Goal: Use online tool/utility: Use online tool/utility

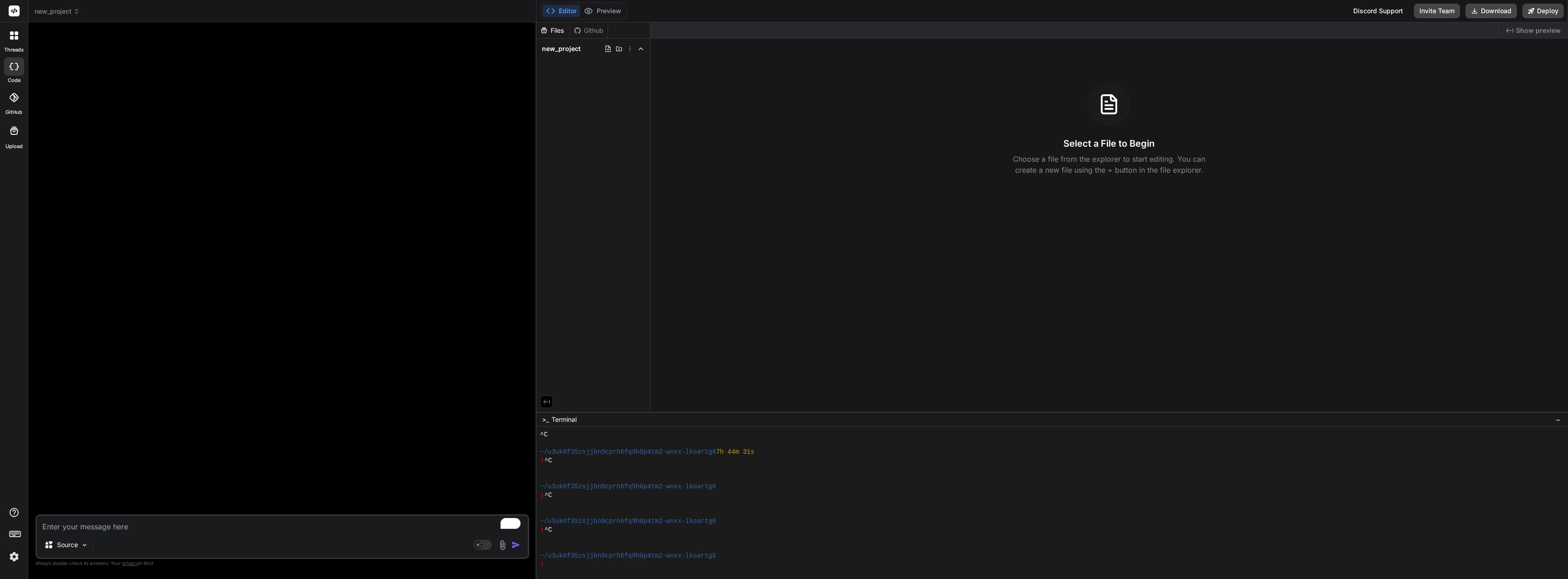
scroll to position [753, 0]
click at [117, 528] on textarea "To enrich screen reader interactions, please activate Accessibility in Grammarl…" at bounding box center [282, 523] width 491 height 16
click at [16, 134] on icon at bounding box center [14, 131] width 8 height 8
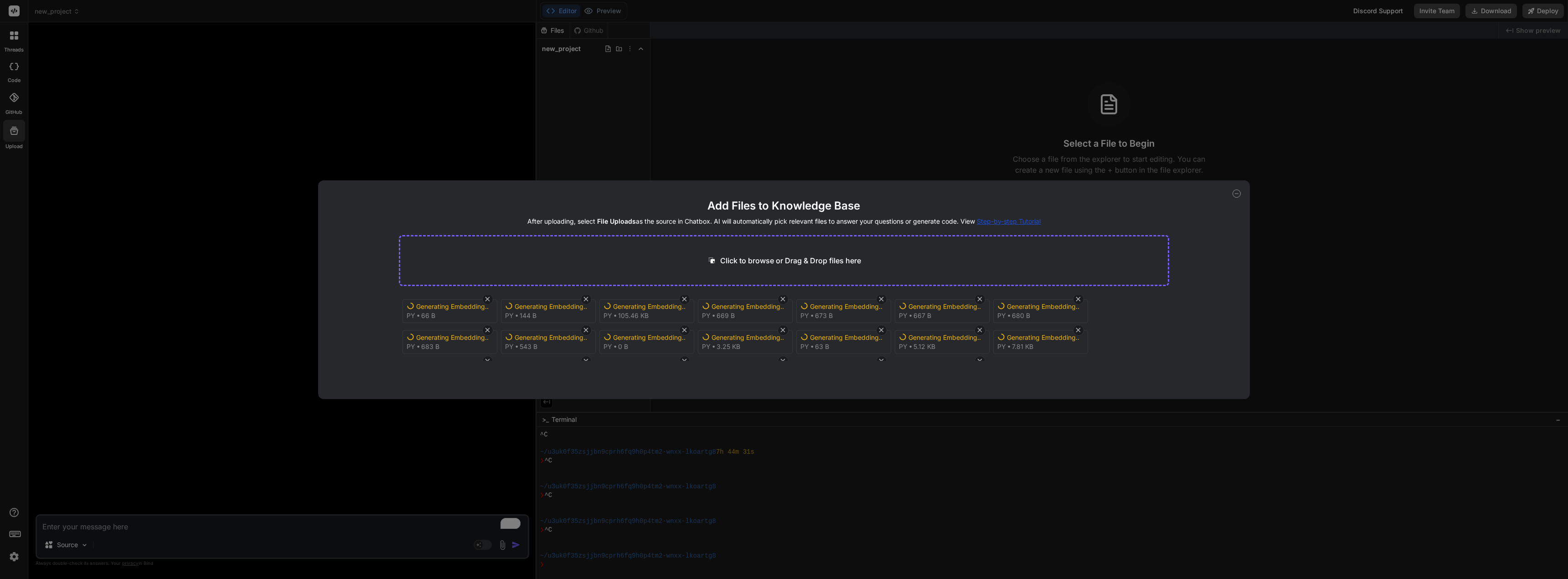
scroll to position [0, 0]
click at [1237, 192] on icon at bounding box center [1236, 194] width 8 height 8
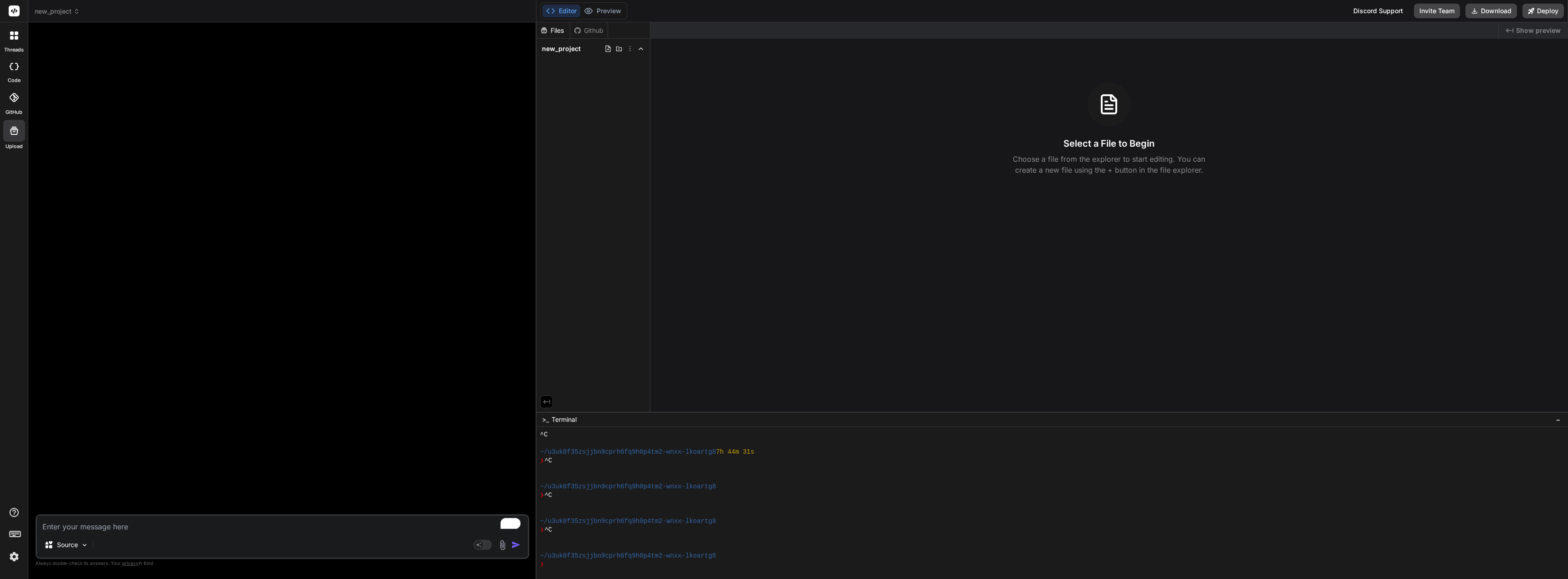
click at [68, 13] on span "new_project" at bounding box center [57, 12] width 45 height 9
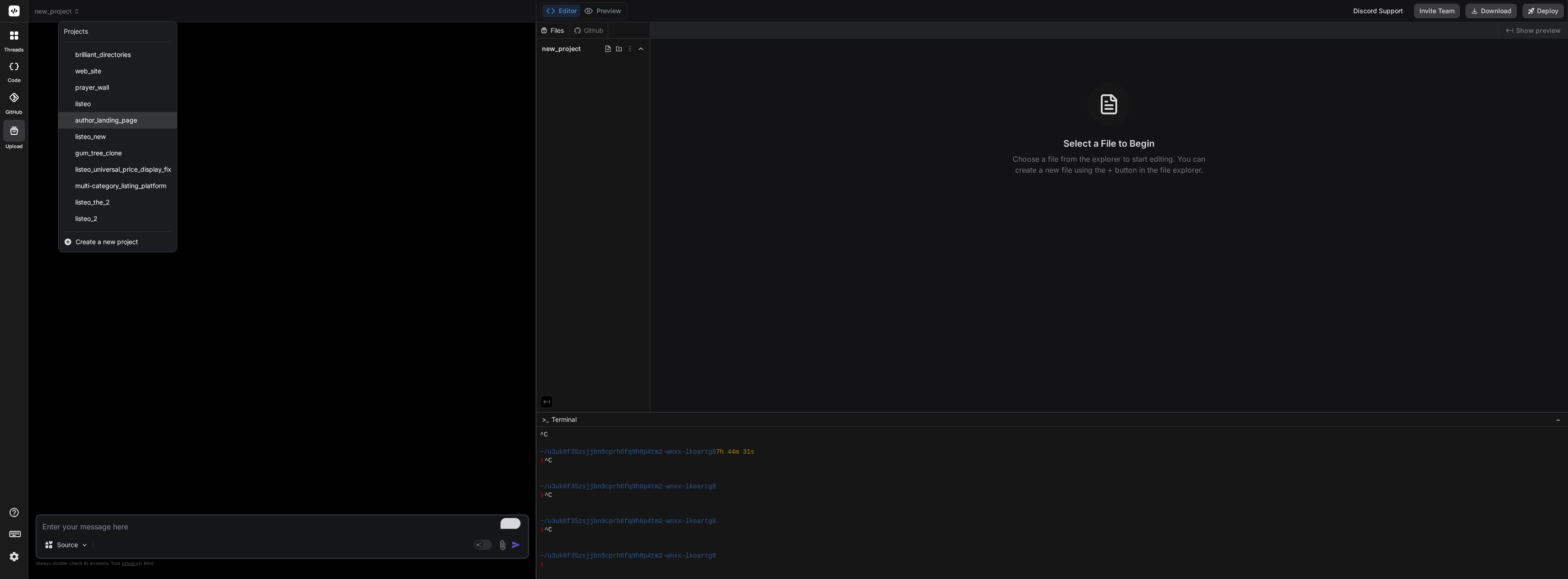
scroll to position [113, 0]
click at [116, 209] on div "listeo_2" at bounding box center [118, 203] width 118 height 16
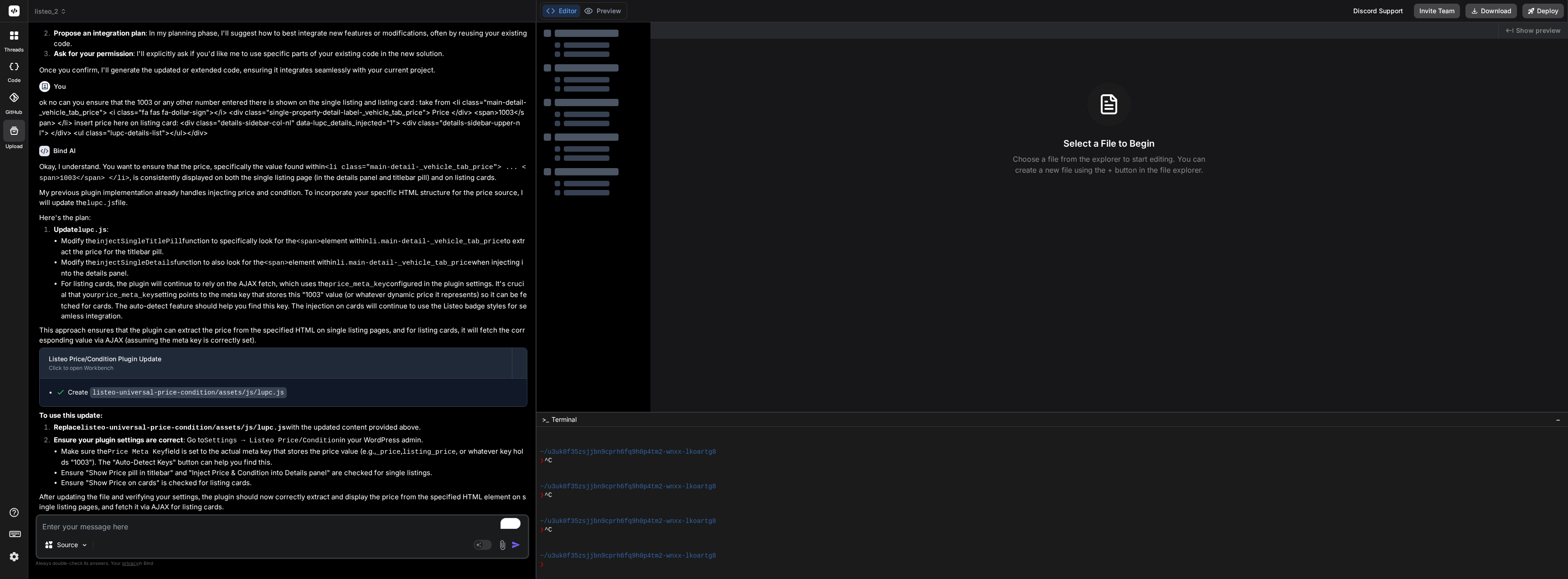
scroll to position [659, 0]
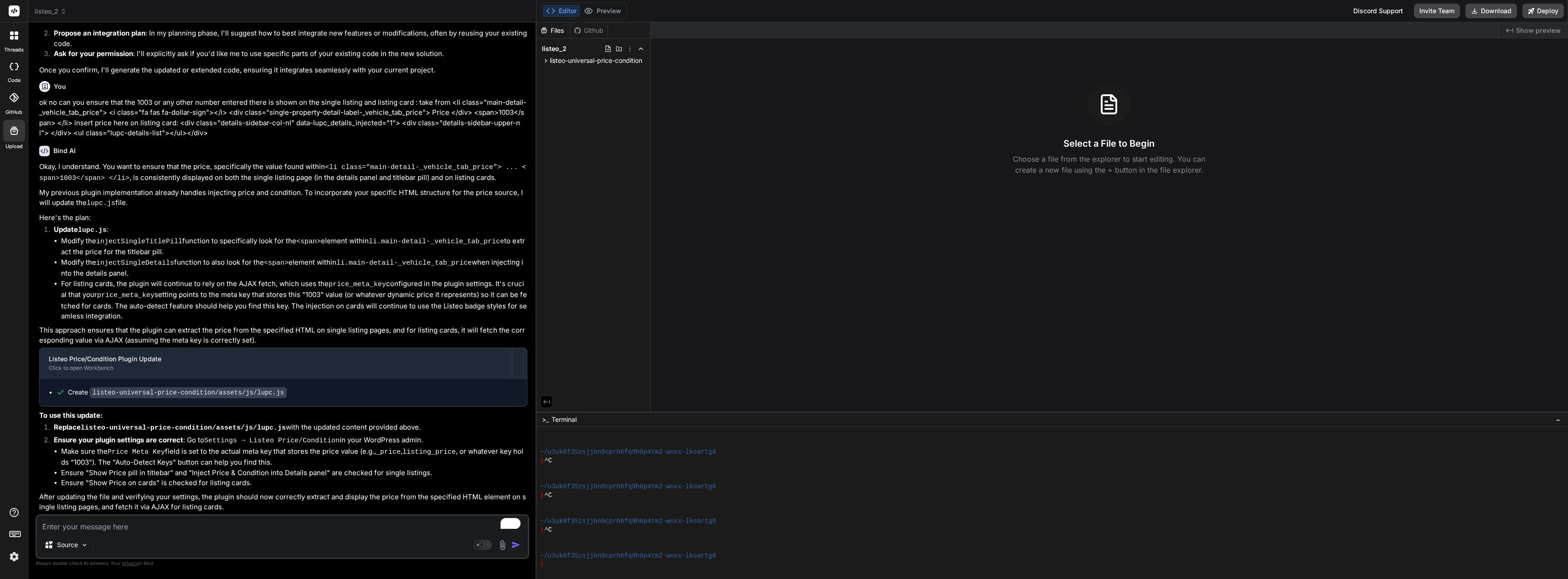
click at [207, 528] on textarea "To enrich screen reader interactions, please activate Accessibility in Grammarl…" at bounding box center [282, 523] width 491 height 16
click at [359, 526] on textarea "To enrich screen reader interactions, please activate Accessibility in Grammarl…" at bounding box center [282, 523] width 491 height 16
click at [356, 528] on textarea "To enrich screen reader interactions, please activate Accessibility in Grammarl…" at bounding box center [282, 523] width 491 height 16
click at [267, 529] on textarea "To enrich screen reader interactions, please activate Accessibility in Grammarl…" at bounding box center [282, 523] width 491 height 16
type textarea "x"
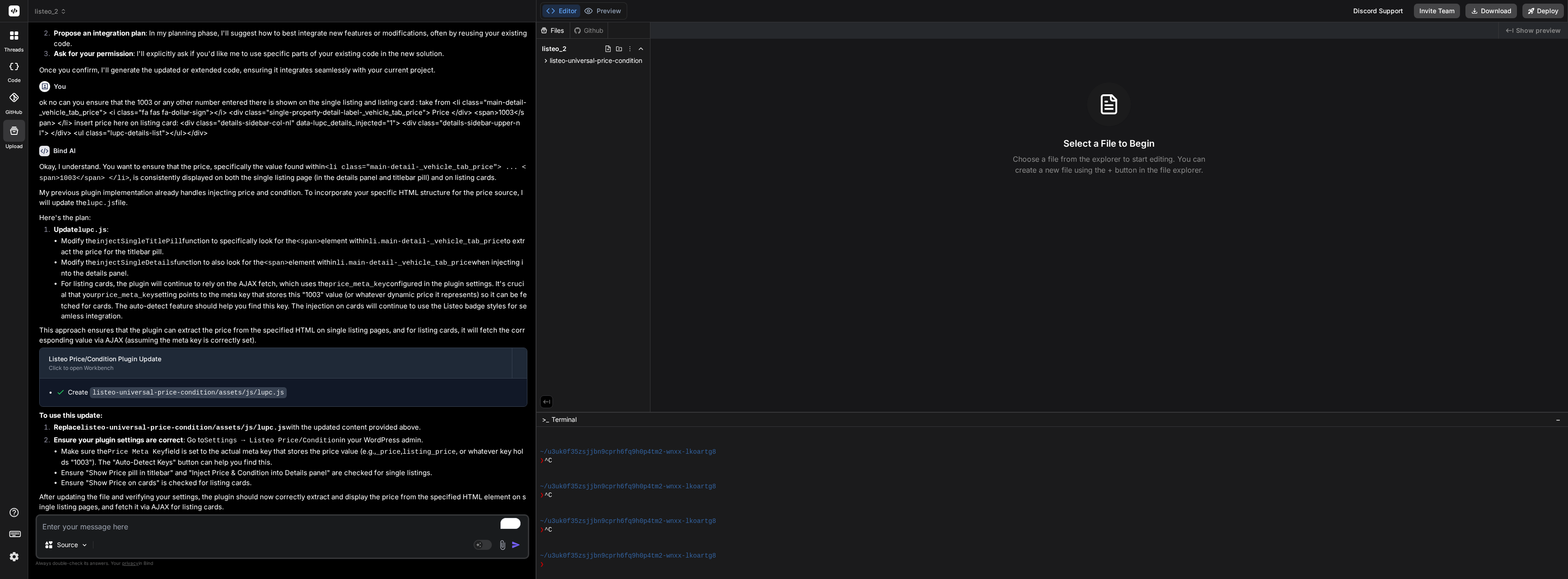
type textarea "p"
type textarea "x"
type textarea "pr"
type textarea "x"
type textarea "pri"
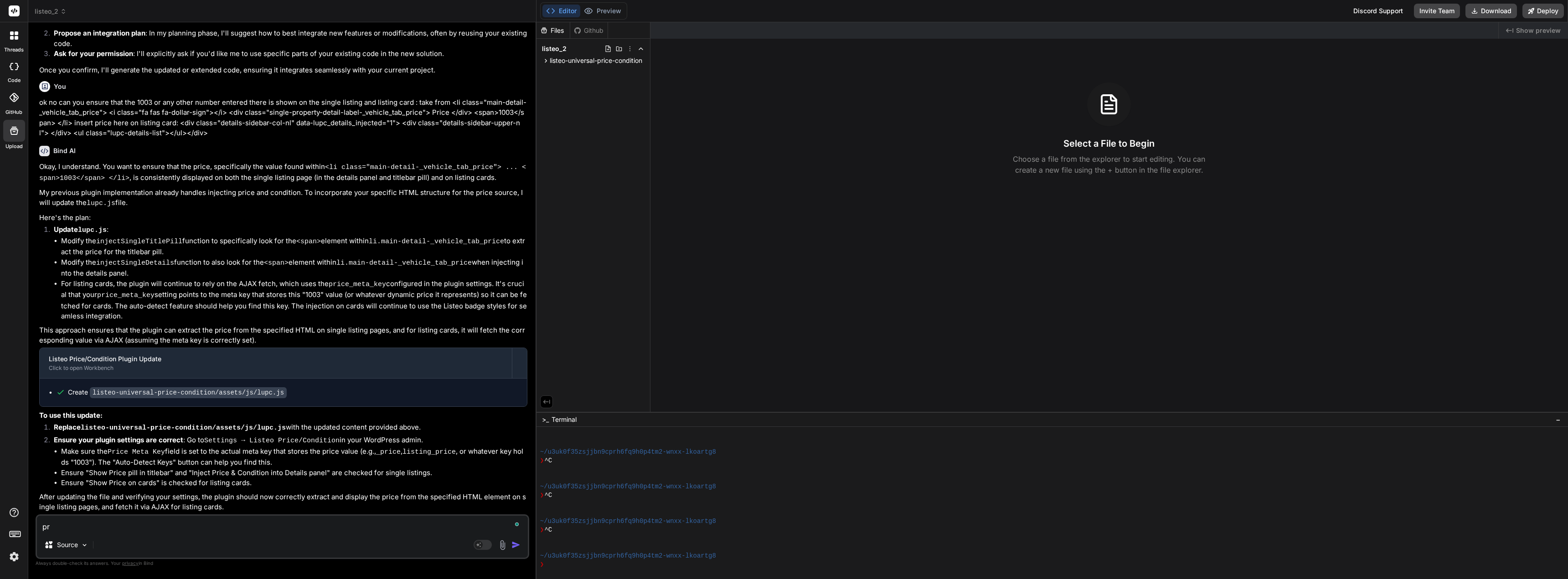
type textarea "x"
type textarea "pric"
type textarea "x"
type textarea "price"
type textarea "x"
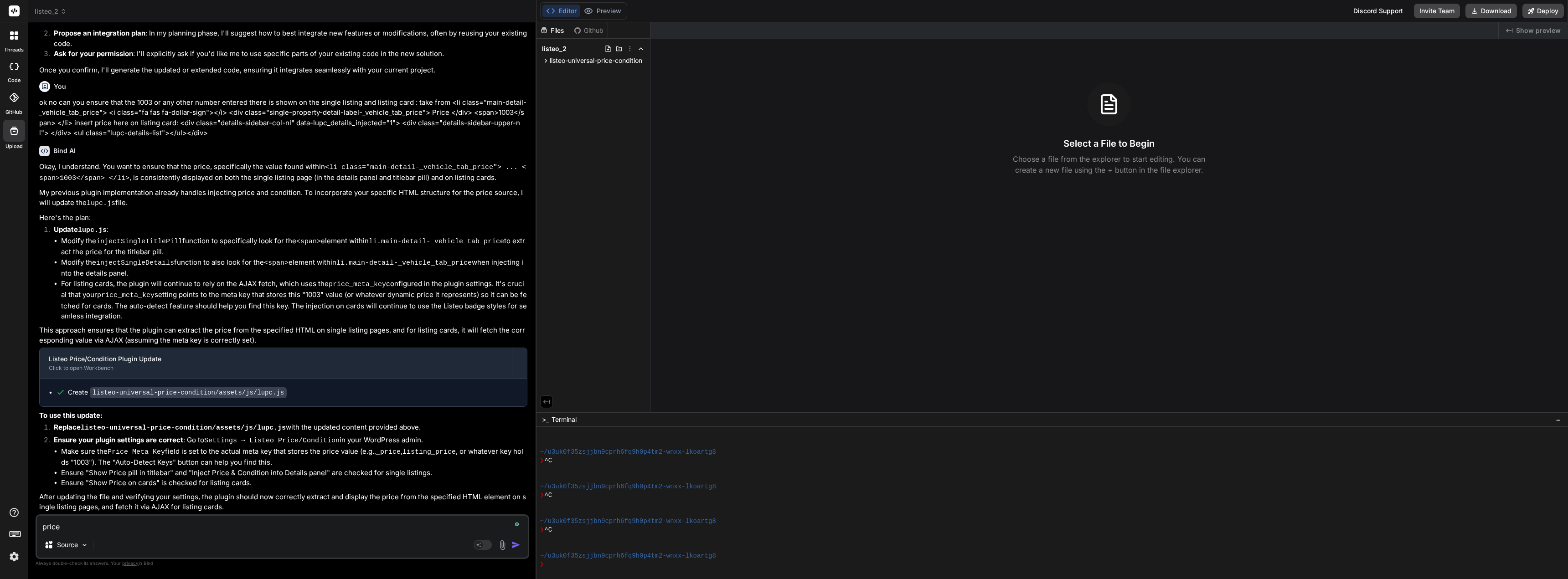
type textarea "price"
type textarea "x"
type textarea "price s"
type textarea "x"
type textarea "price s"
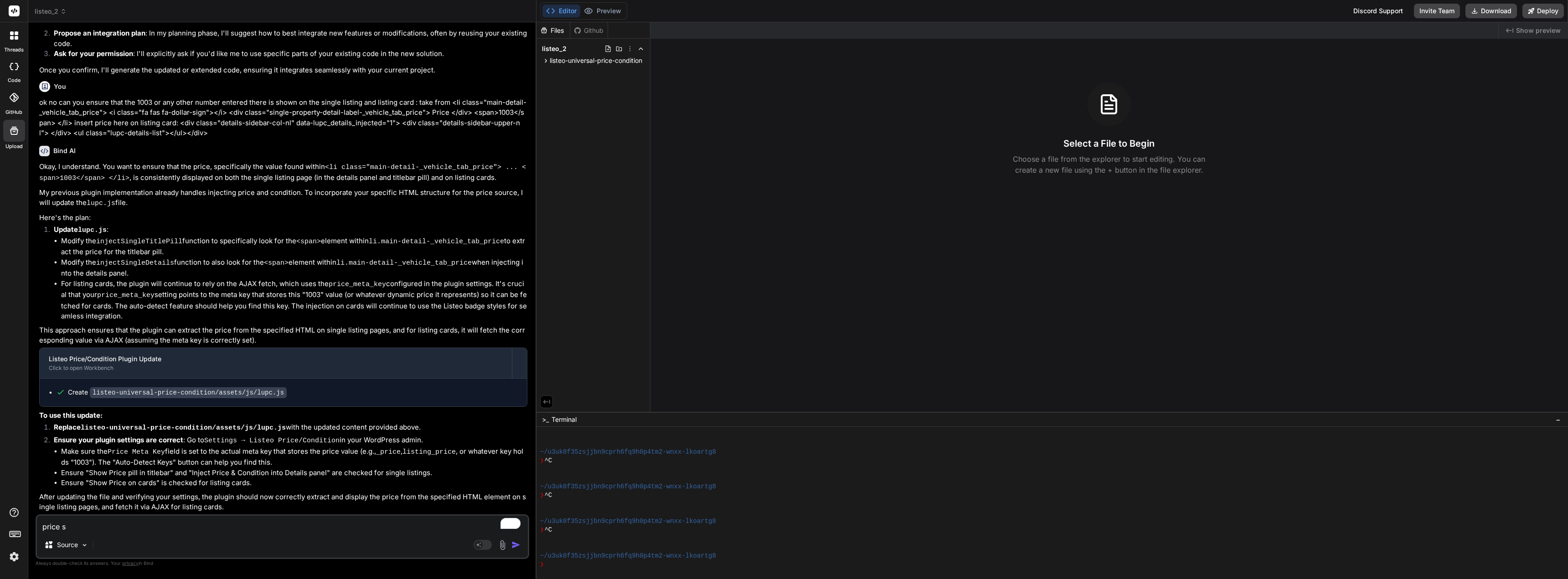
drag, startPoint x: 128, startPoint y: 524, endPoint x: 104, endPoint y: 526, distance: 24.1
click at [128, 524] on textarea "price s" at bounding box center [282, 523] width 491 height 16
drag, startPoint x: 101, startPoint y: 526, endPoint x: 45, endPoint y: 521, distance: 56.2
click at [65, 530] on textarea "price s" at bounding box center [282, 523] width 491 height 16
type textarea "x"
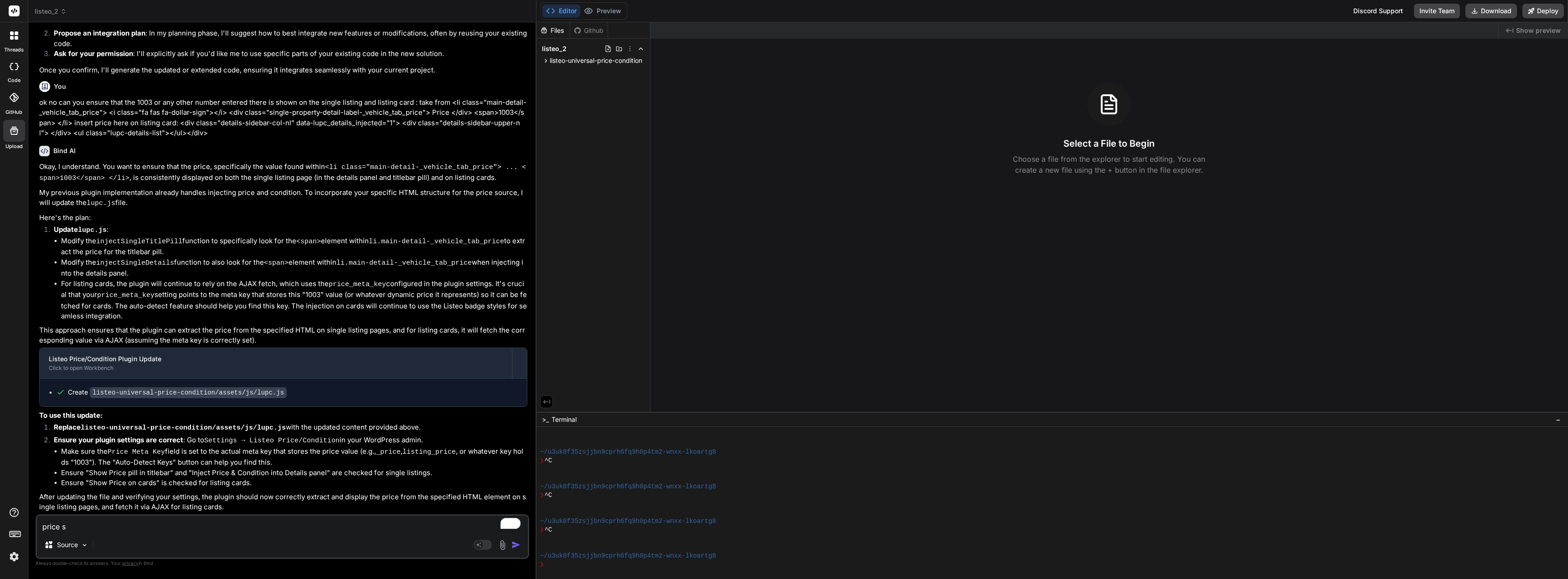
paste textarea "_vehicle_tab_price"
type textarea "price s_vehicle_tab_price"
type textarea "x"
type textarea "price s_vehicle_tab_price"
type textarea "x"
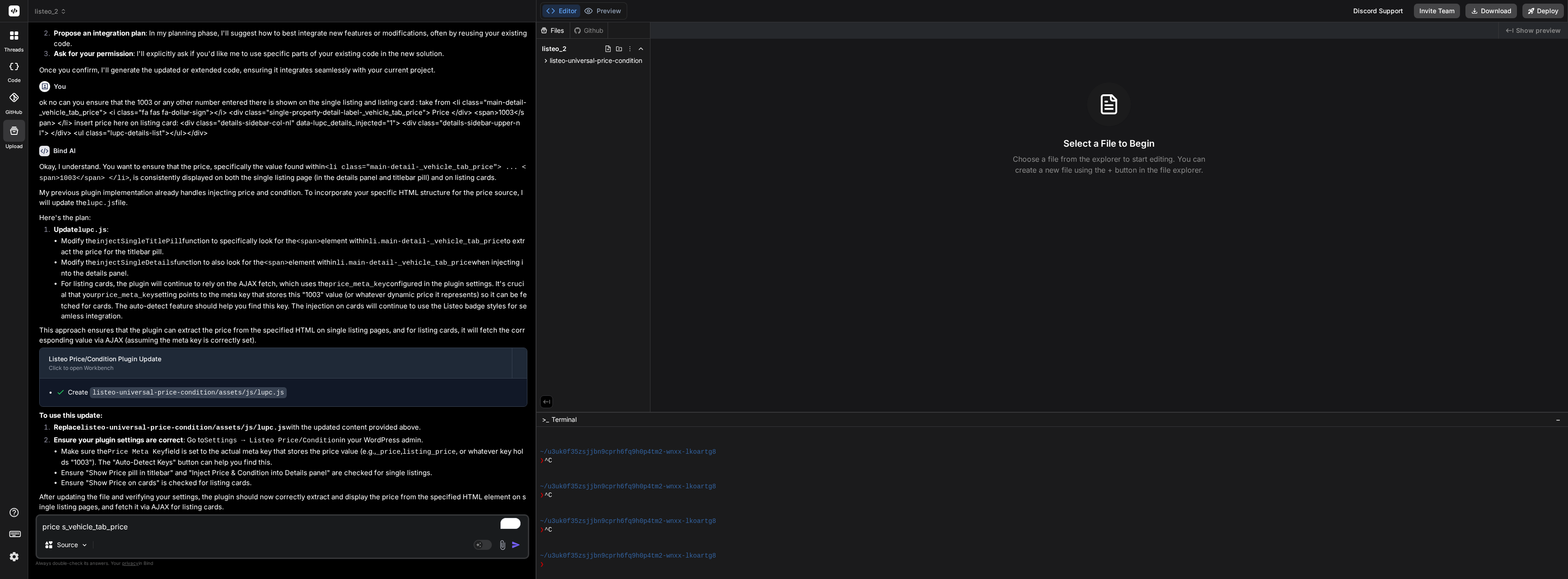
click at [66, 528] on textarea "price s_vehicle_tab_price" at bounding box center [282, 523] width 491 height 16
type textarea "price _vehicle_tab_price"
type textarea "x"
type textarea "price _vehicle_tab_price"
click at [158, 532] on div "price _vehicle_tab_price Source Agent Mode. When this toggle is activated, AI a…" at bounding box center [282, 537] width 493 height 45
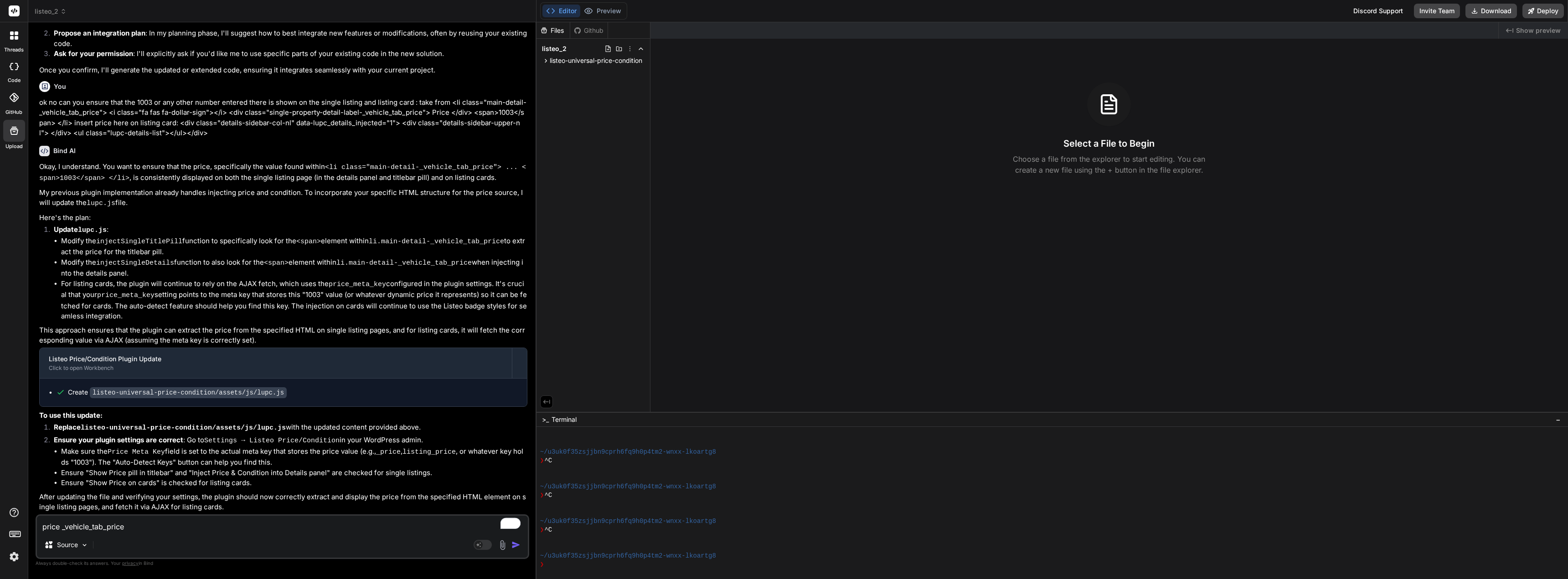
click at [164, 528] on textarea "price _vehicle_tab_price" at bounding box center [282, 523] width 491 height 16
type textarea "x"
type textarea "price _vehicle_tab_price"
type textarea "x"
type textarea "price _vehicle_tab_price p"
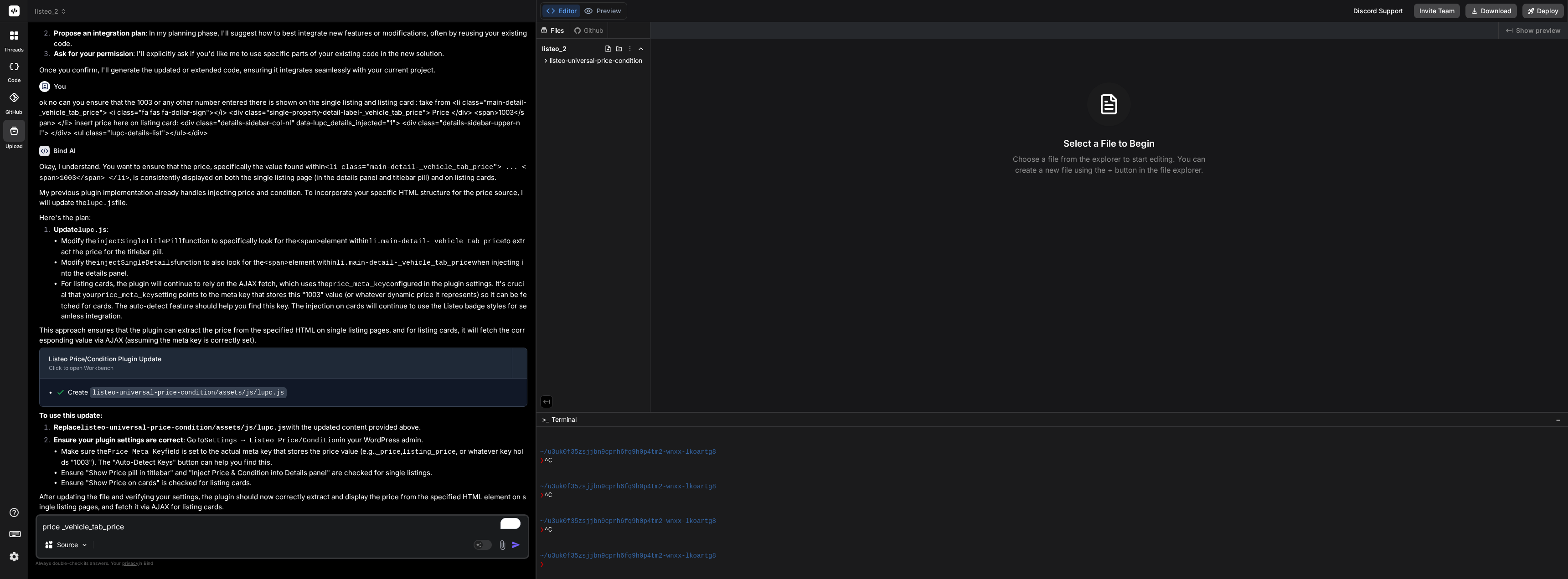
type textarea "x"
type textarea "price _vehicle_tab_price pr"
type textarea "x"
type textarea "price _vehicle_tab_price pri"
type textarea "x"
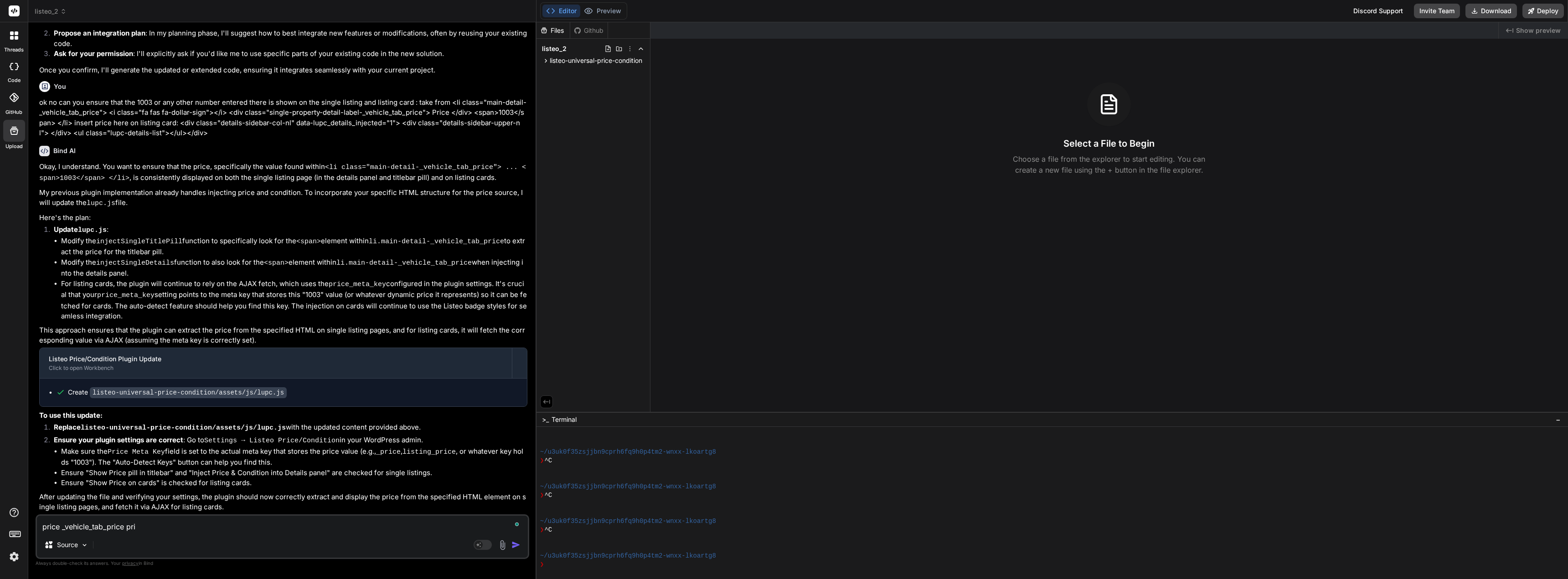
type textarea "price _vehicle_tab_price pric"
type textarea "x"
type textarea "price _vehicle_tab_price price"
type textarea "x"
type textarea "price _vehicle_tab_price price"
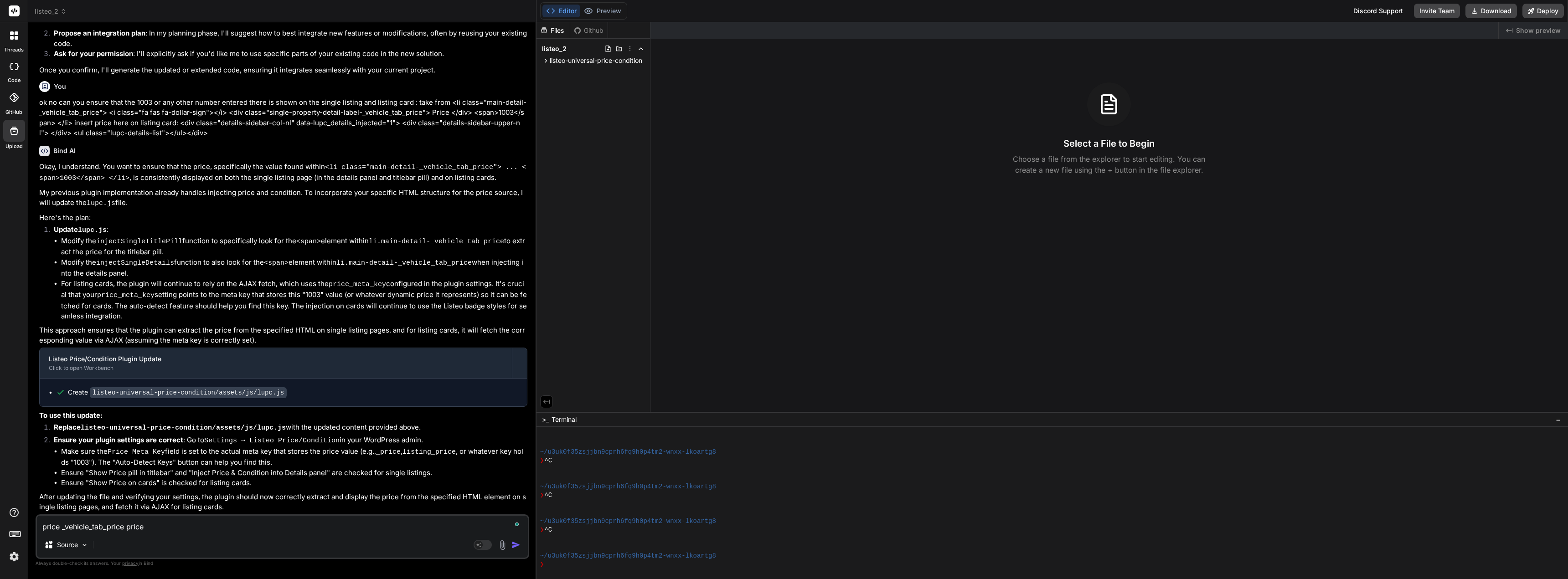
type textarea "x"
type textarea "price _vehicle_tab_price price s"
type textarea "x"
type textarea "price _vehicle_tab_price price st"
type textarea "x"
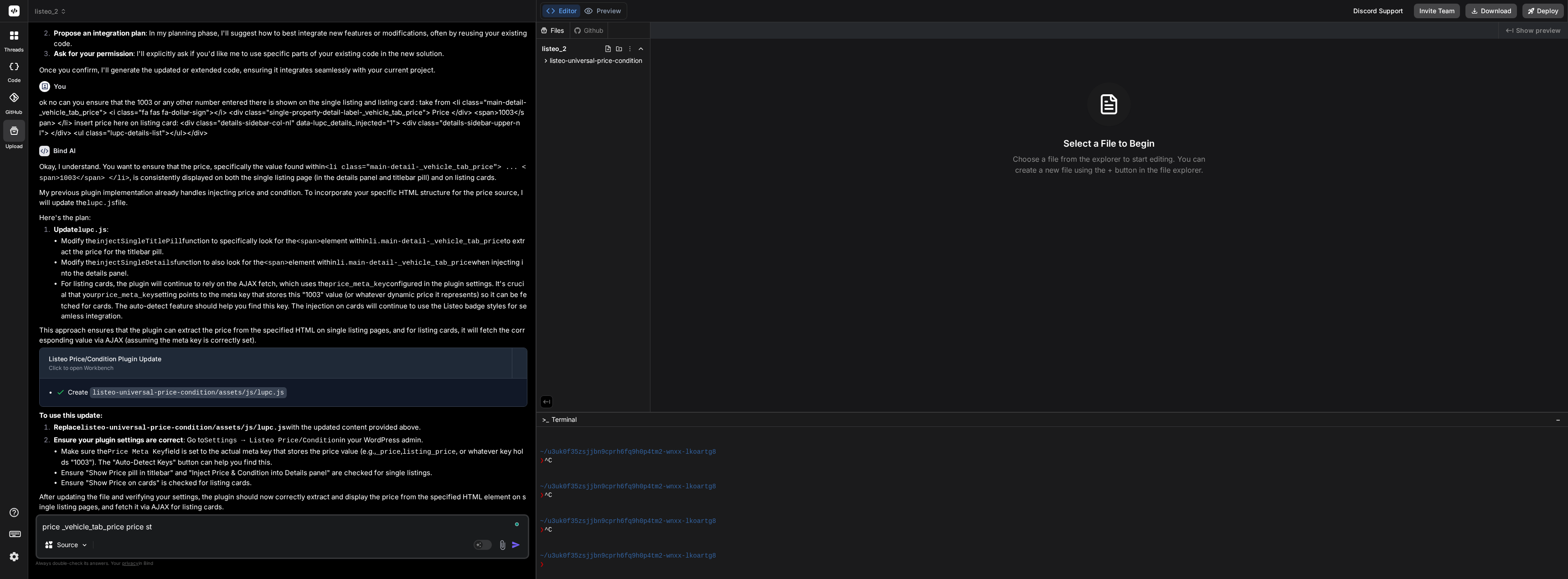
type textarea "price _vehicle_tab_price price sti"
type textarea "x"
type textarea "price _vehicle_tab_price price stil"
type textarea "x"
type textarea "price _vehicle_tab_price price still"
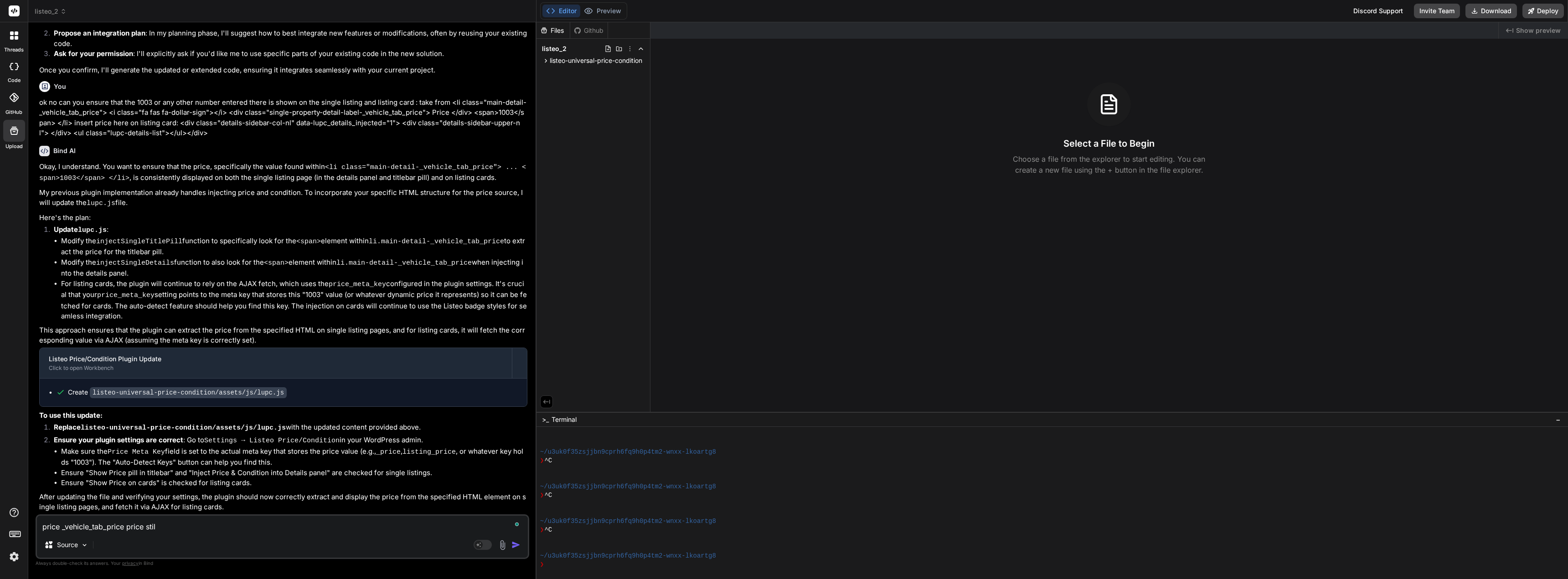
type textarea "x"
type textarea "price _vehicle_tab_price price still"
type textarea "x"
type textarea "price _vehicle_tab_price price still n"
type textarea "x"
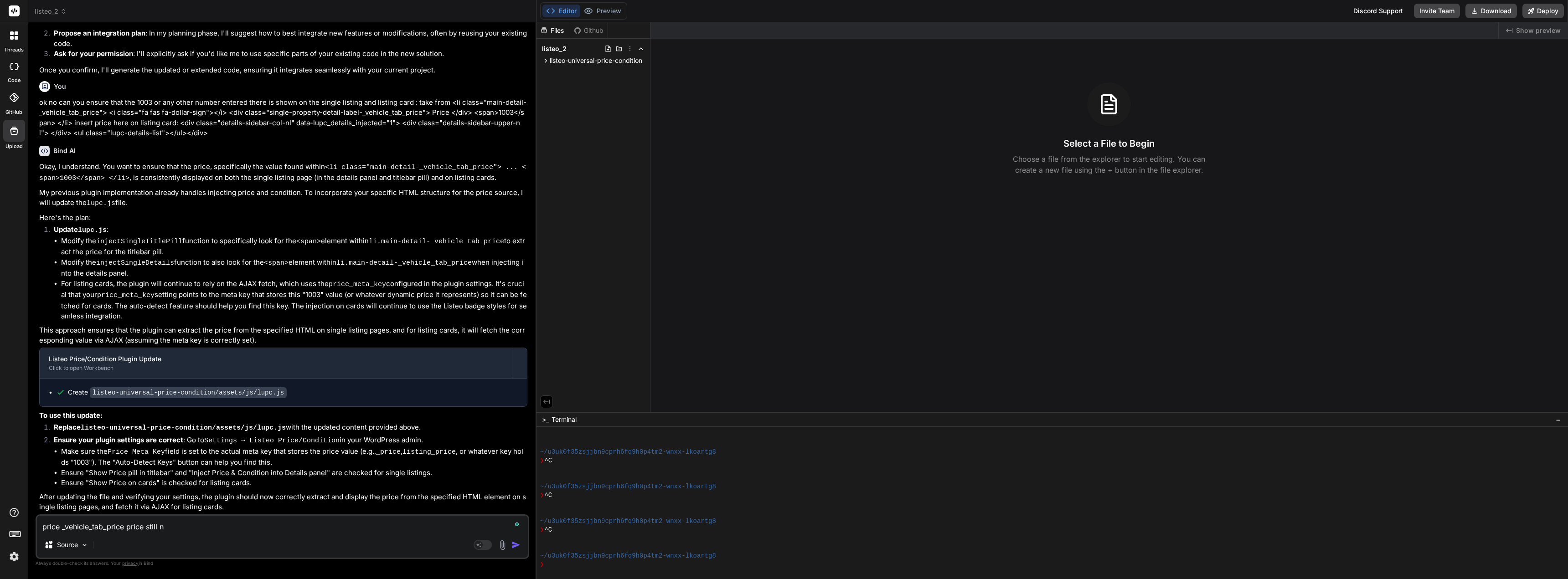
type textarea "price _vehicle_tab_price price still no"
type textarea "x"
type textarea "price _vehicle_tab_price price still not"
type textarea "x"
type textarea "price _vehicle_tab_price price still not"
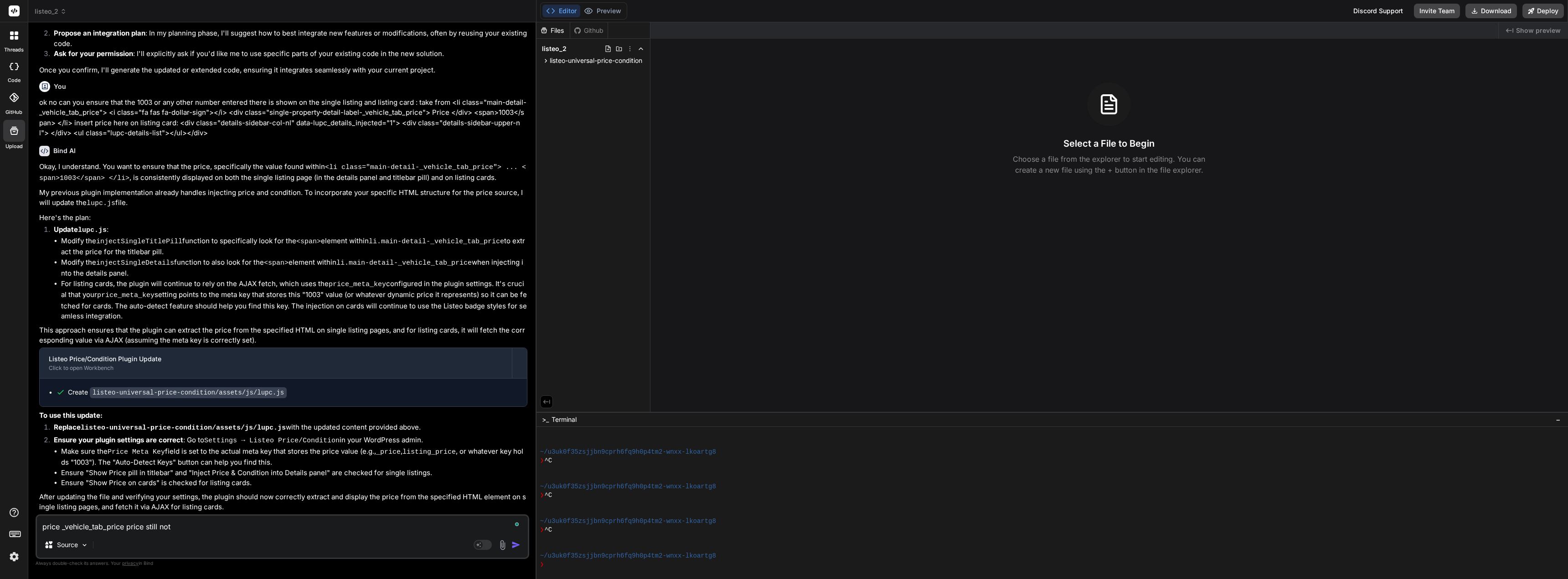
type textarea "x"
type textarea "price _vehicle_tab_price price still not s"
type textarea "x"
type textarea "price _vehicle_tab_price price still not sh"
type textarea "x"
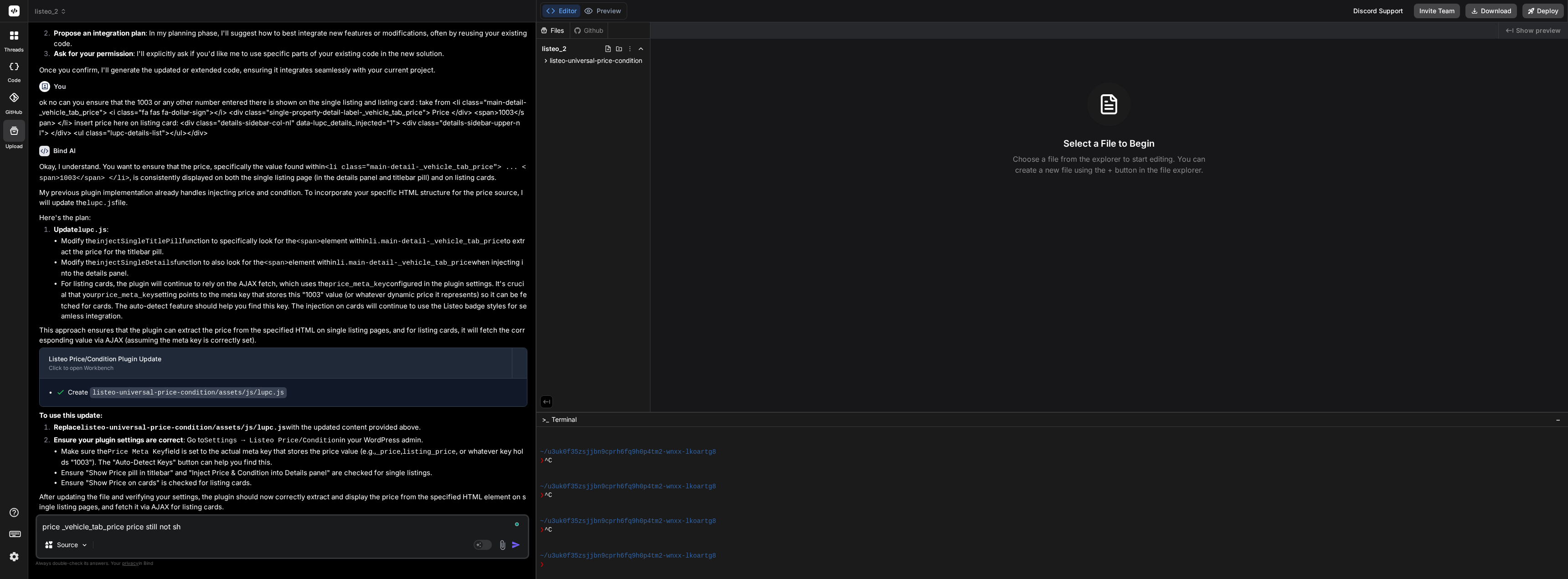
type textarea "price _vehicle_tab_price price still not sho"
type textarea "x"
type textarea "price _vehicle_tab_price price still not show"
type textarea "x"
type textarea "price _vehicle_tab_price price still not showi"
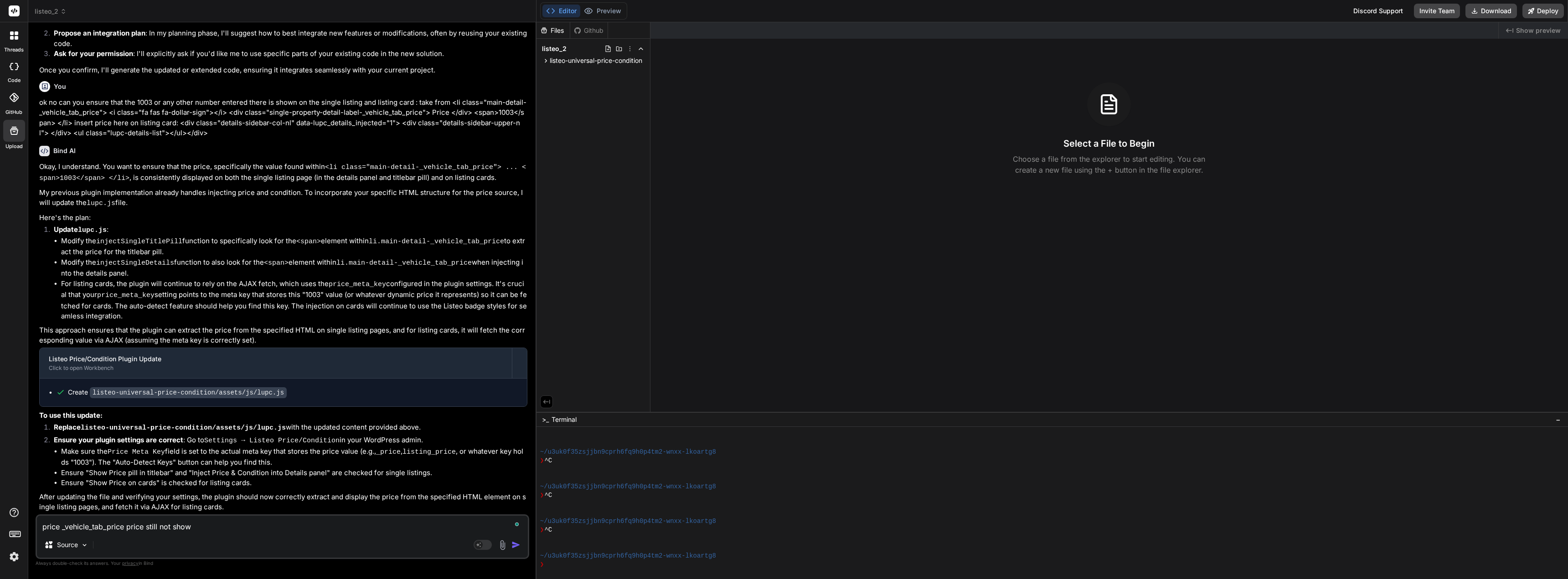
type textarea "x"
type textarea "price _vehicle_tab_price price still not showin"
type textarea "x"
type textarea "price _vehicle_tab_price price still not showing"
type textarea "x"
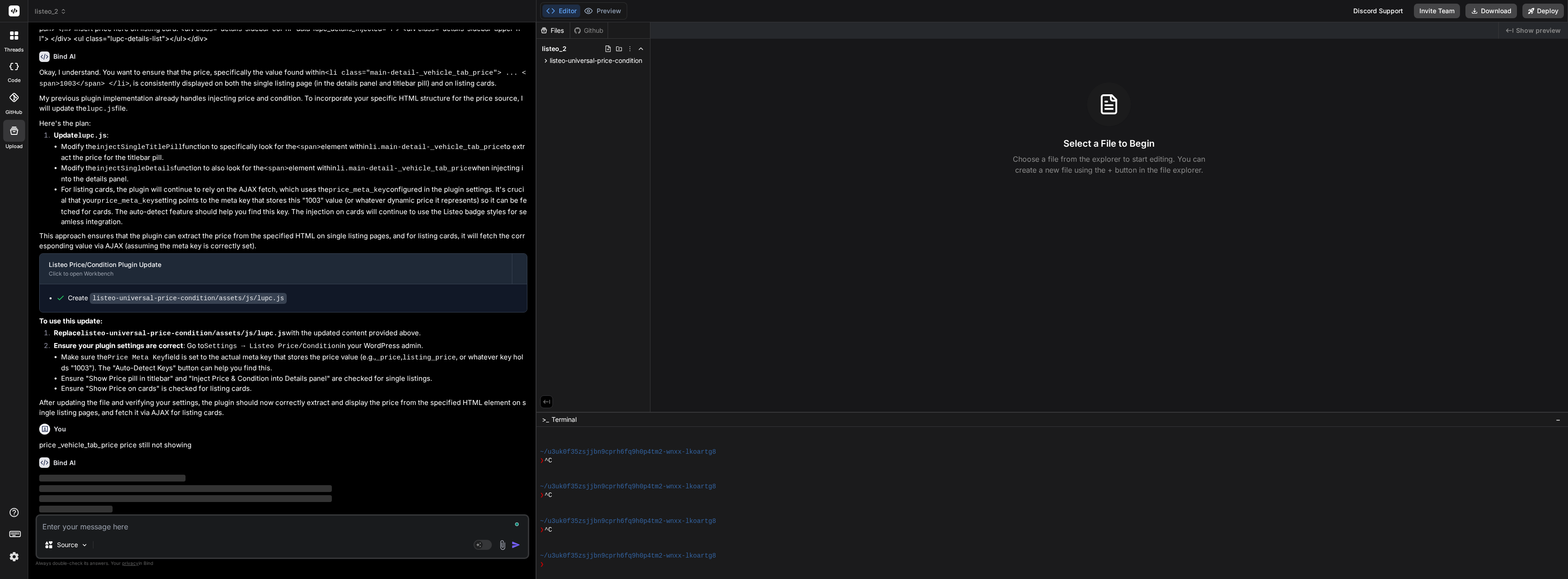
scroll to position [753, 0]
type textarea "x"
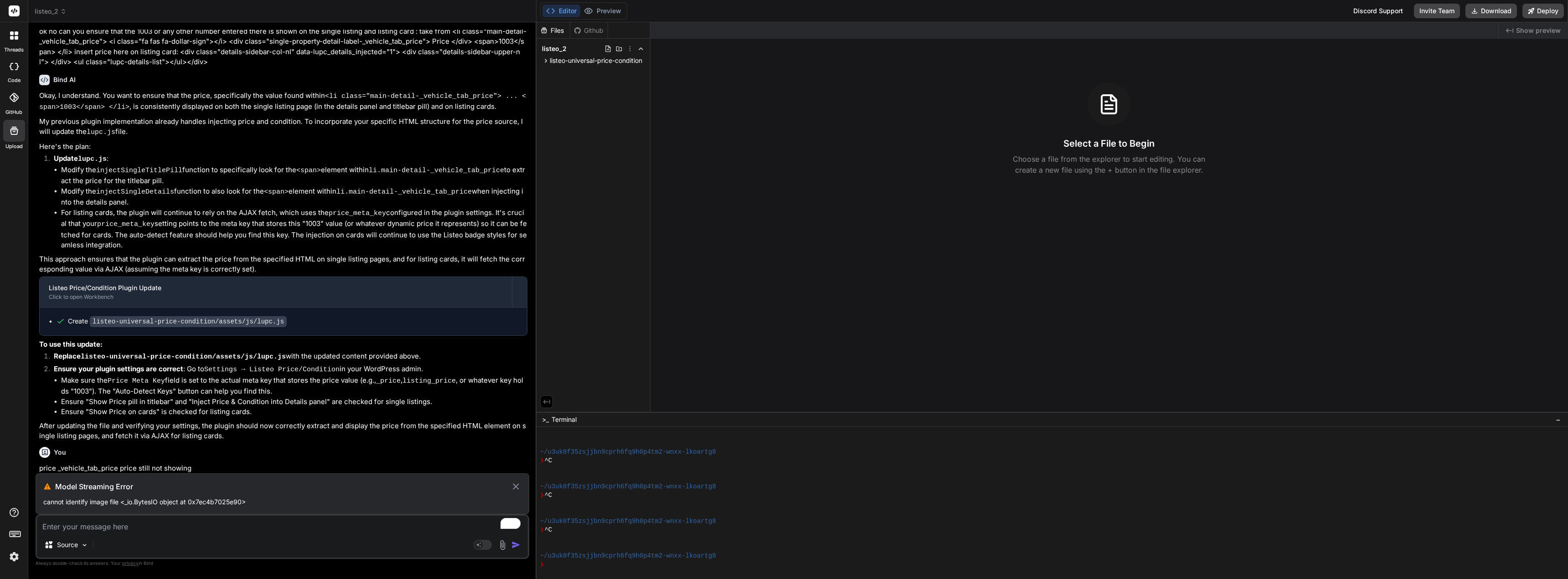
click at [515, 489] on icon at bounding box center [515, 486] width 11 height 11
type textarea "x"
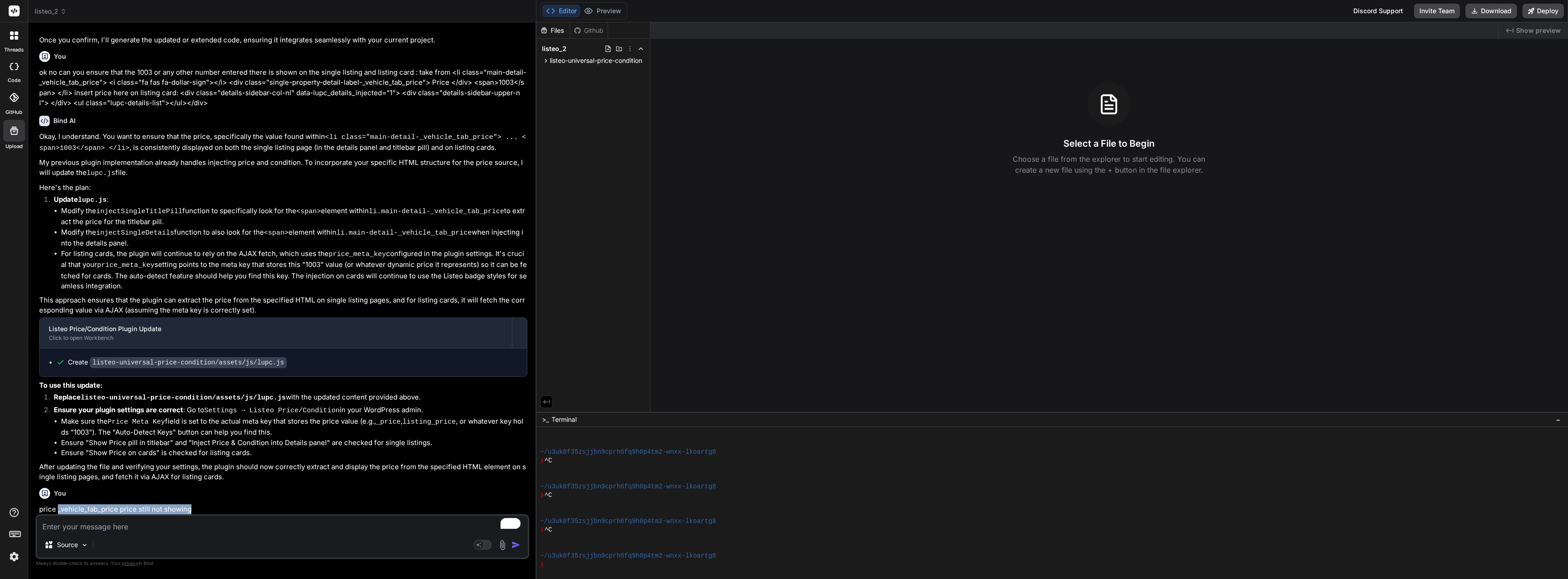
drag, startPoint x: 204, startPoint y: 508, endPoint x: 58, endPoint y: 511, distance: 146.0
click at [58, 511] on p "price _vehicle_tab_price price still not showing" at bounding box center [283, 510] width 488 height 11
copy p "_vehicle_tab_price price still not showing"
click at [87, 531] on textarea "To enrich screen reader interactions, please activate Accessibility in Grammarl…" at bounding box center [282, 523] width 491 height 16
paste textarea "_vehicle_tab_price price still not showing"
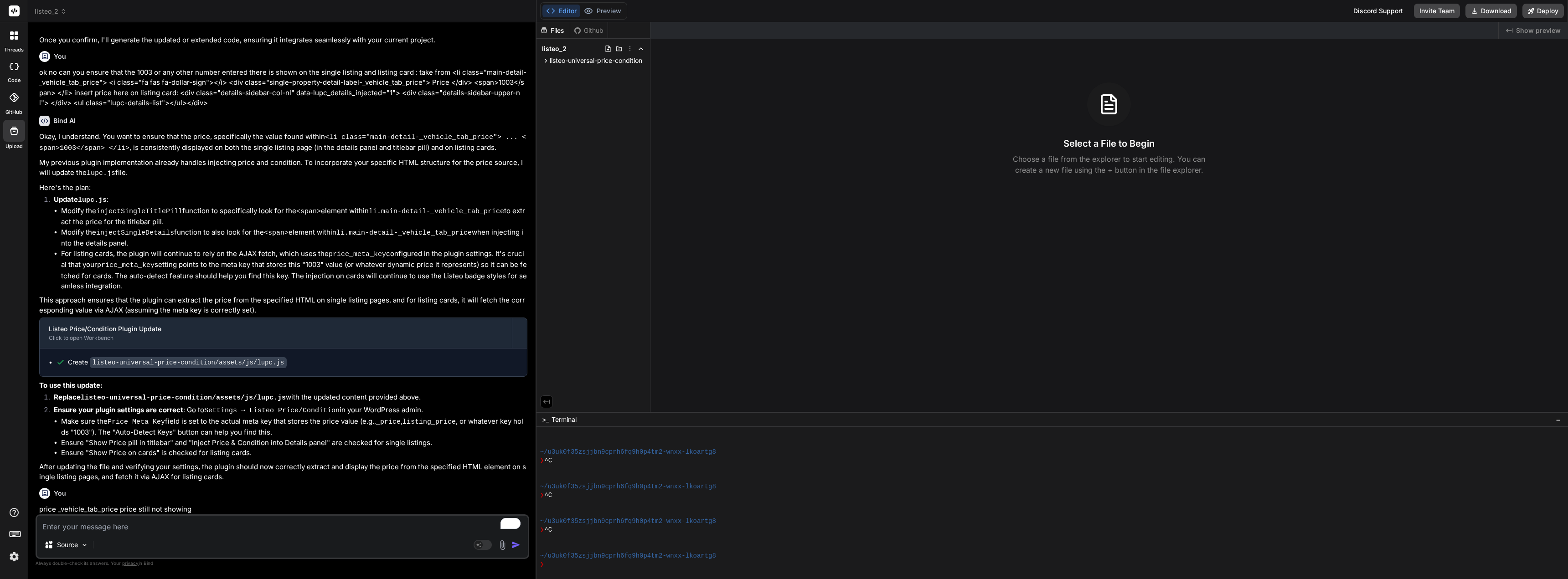
type textarea "_vehicle_tab_price price still not showing"
type textarea "x"
type textarea "_vehicle_tab_price price still not showing"
click at [85, 544] on img at bounding box center [85, 545] width 8 height 8
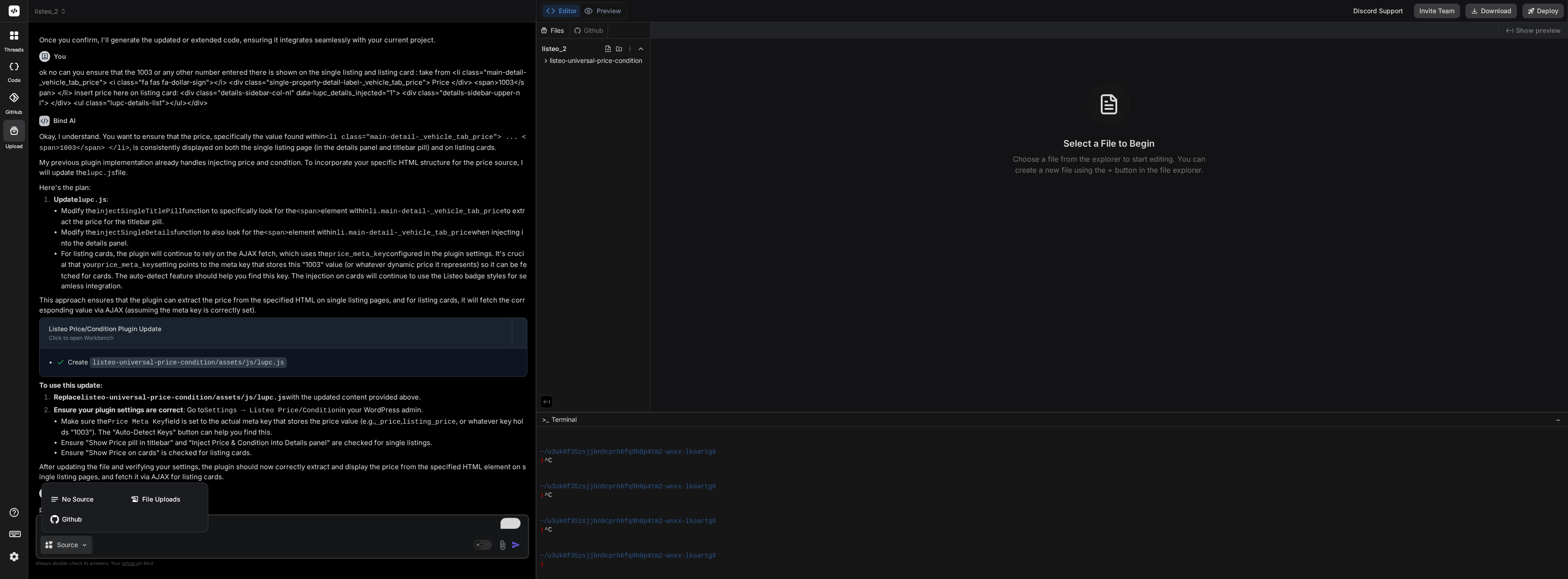
drag, startPoint x: 108, startPoint y: 546, endPoint x: 121, endPoint y: 547, distance: 13.0
click at [108, 546] on div at bounding box center [784, 290] width 1568 height 579
type textarea "x"
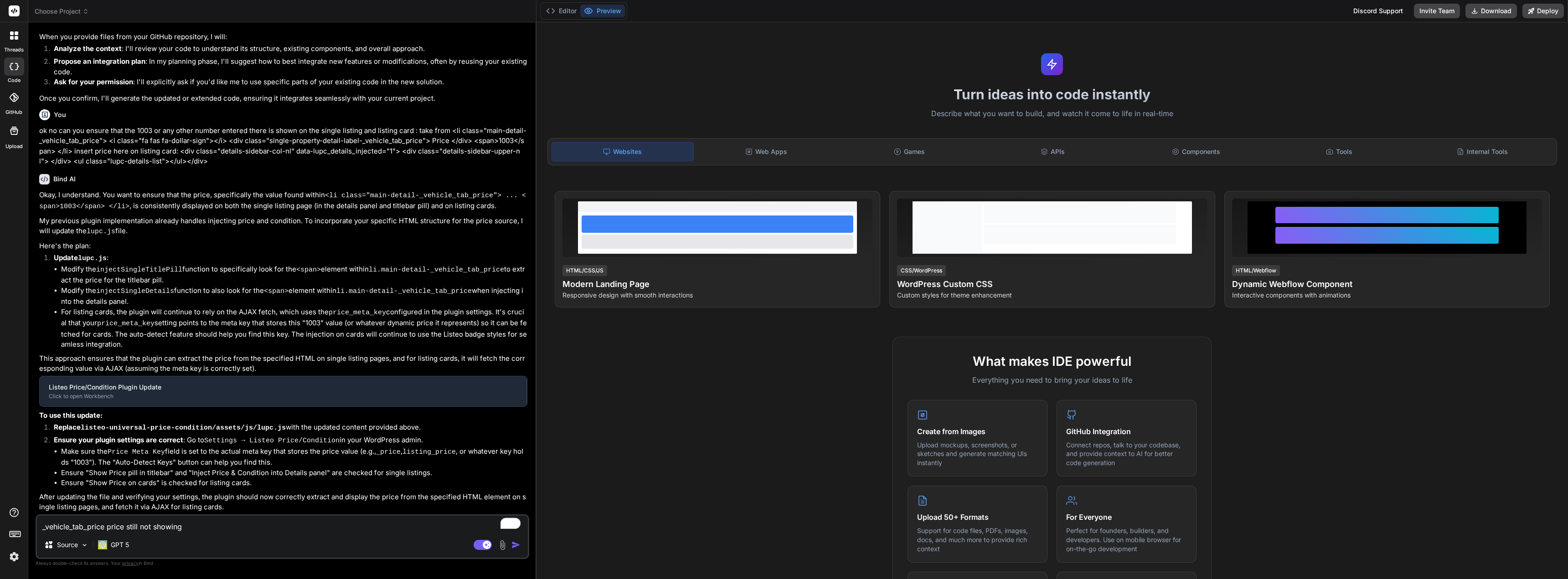
scroll to position [551, 0]
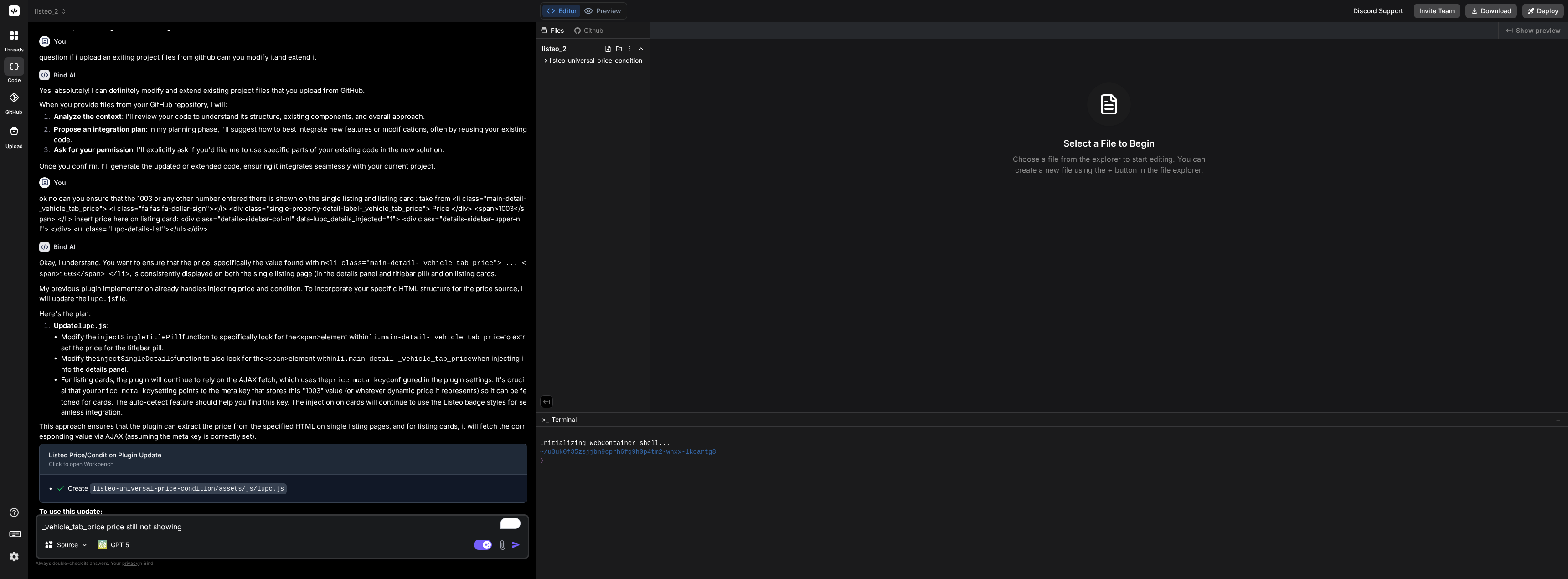
click at [515, 544] on img "button" at bounding box center [516, 545] width 9 height 9
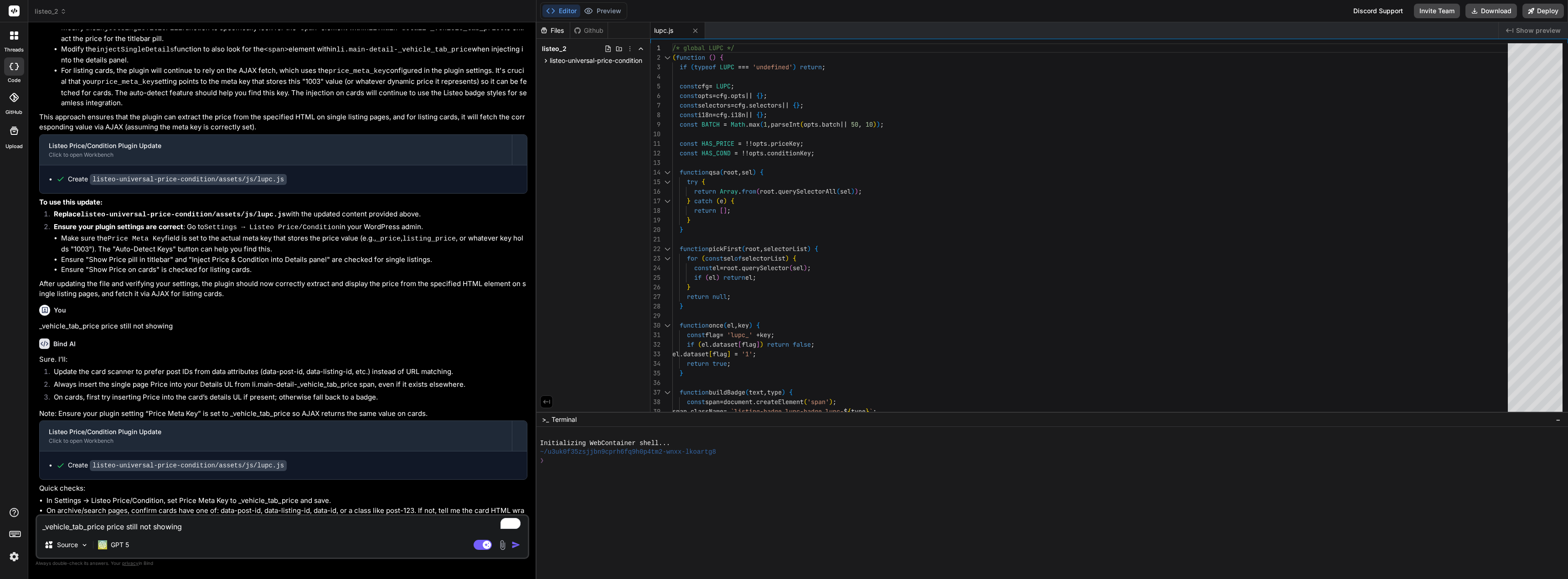
scroll to position [884, 0]
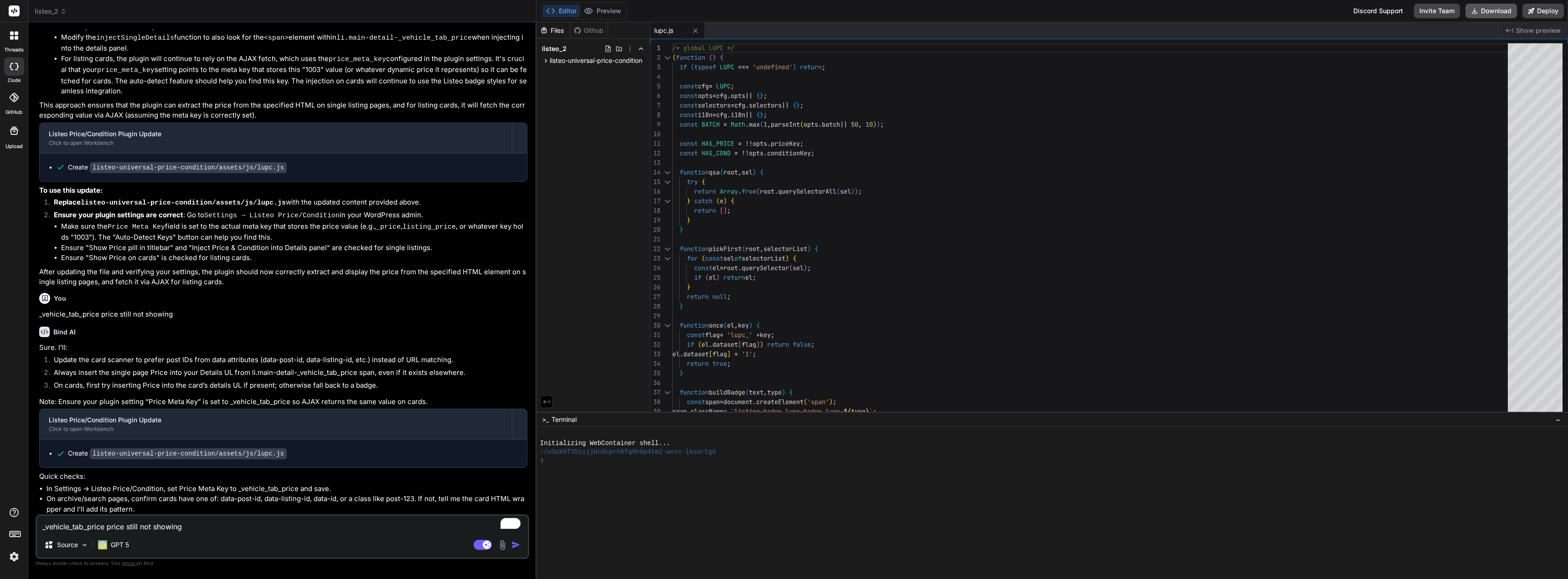
click at [1491, 11] on button "Download" at bounding box center [1490, 11] width 51 height 15
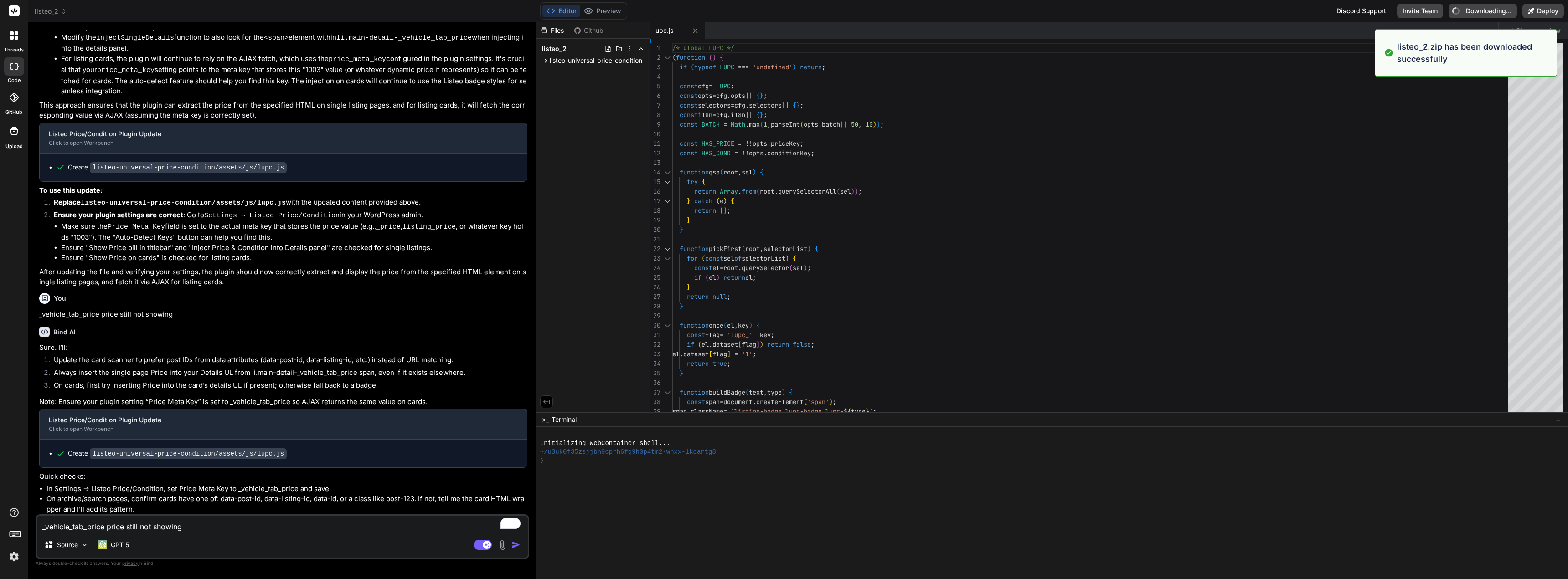
type textarea "x"
